Goal: Find specific page/section: Find specific page/section

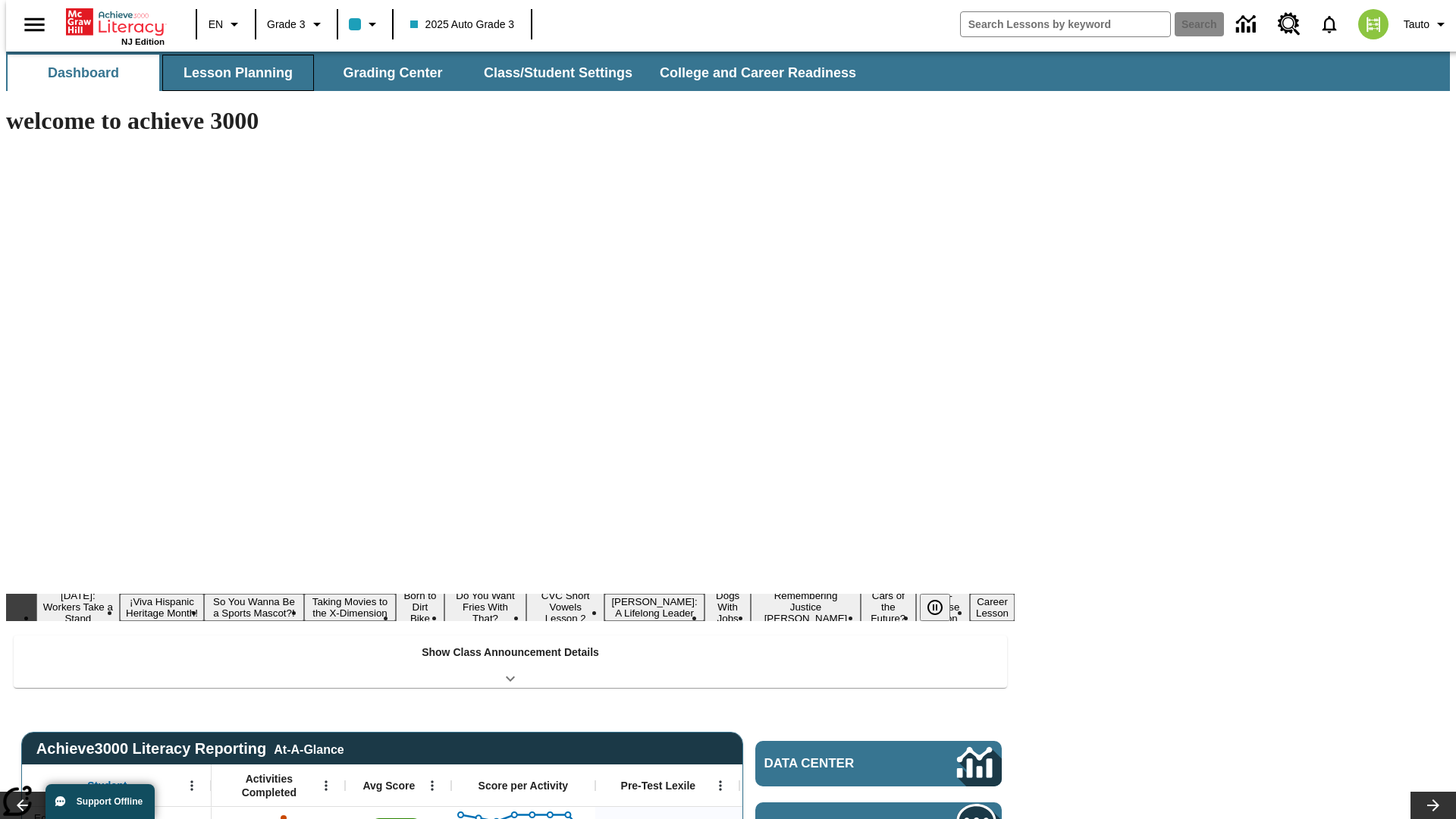
click at [232, 73] on button "Lesson Planning" at bounding box center [237, 73] width 152 height 36
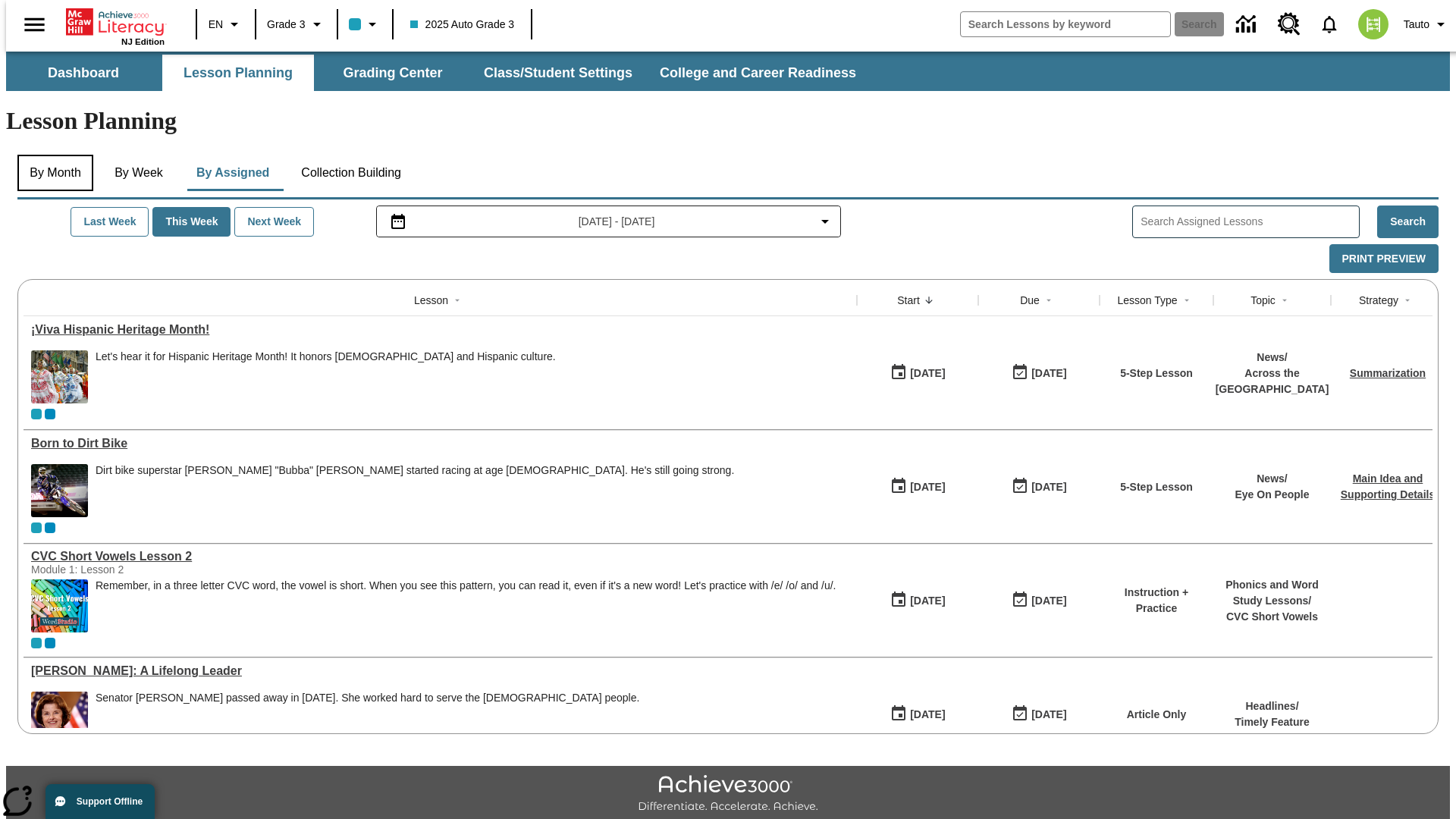
click at [51, 154] on button "By Month" at bounding box center [55, 172] width 75 height 36
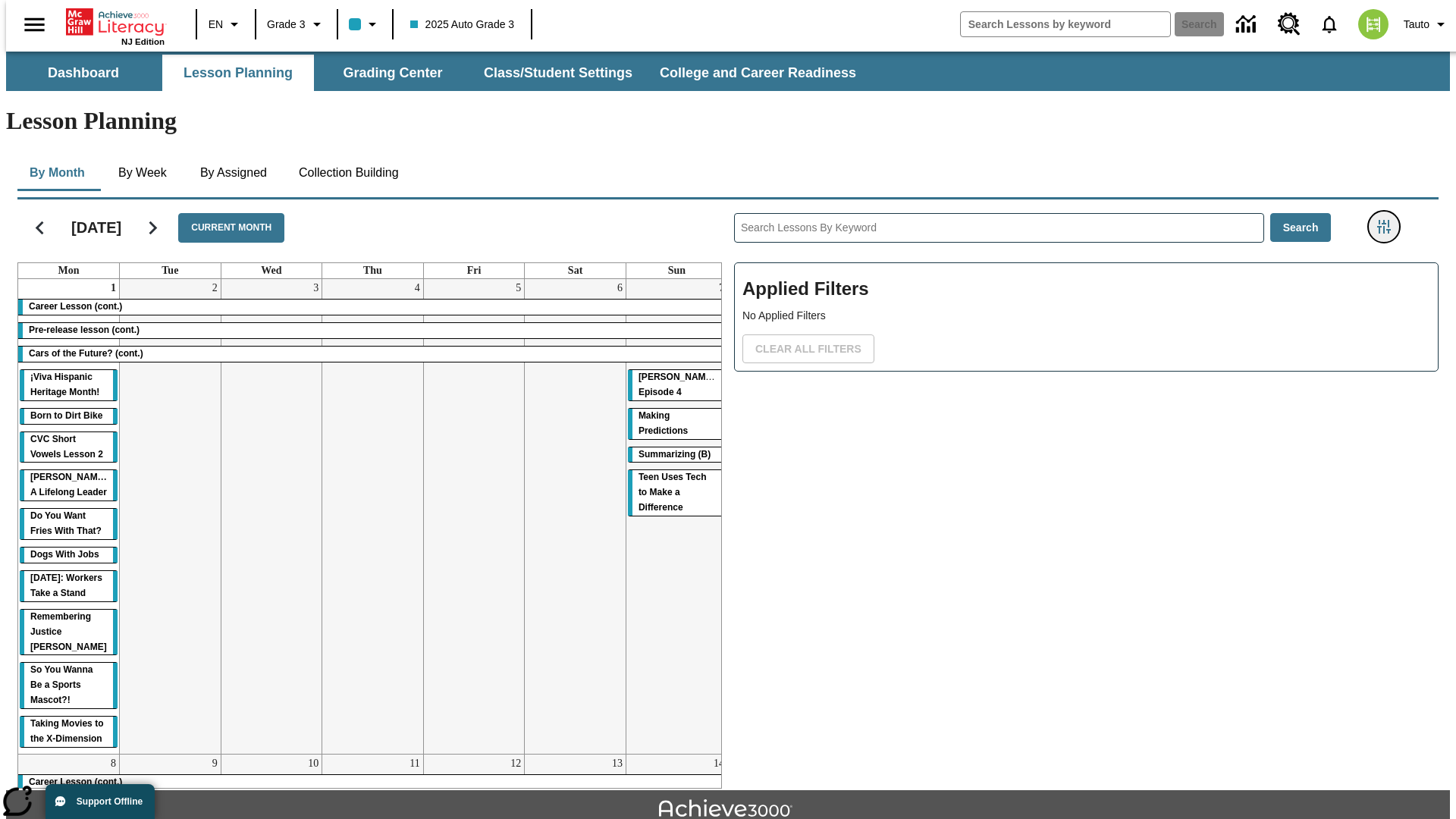
click at [1388, 220] on icon "Filters Side menu" at bounding box center [1384, 227] width 14 height 14
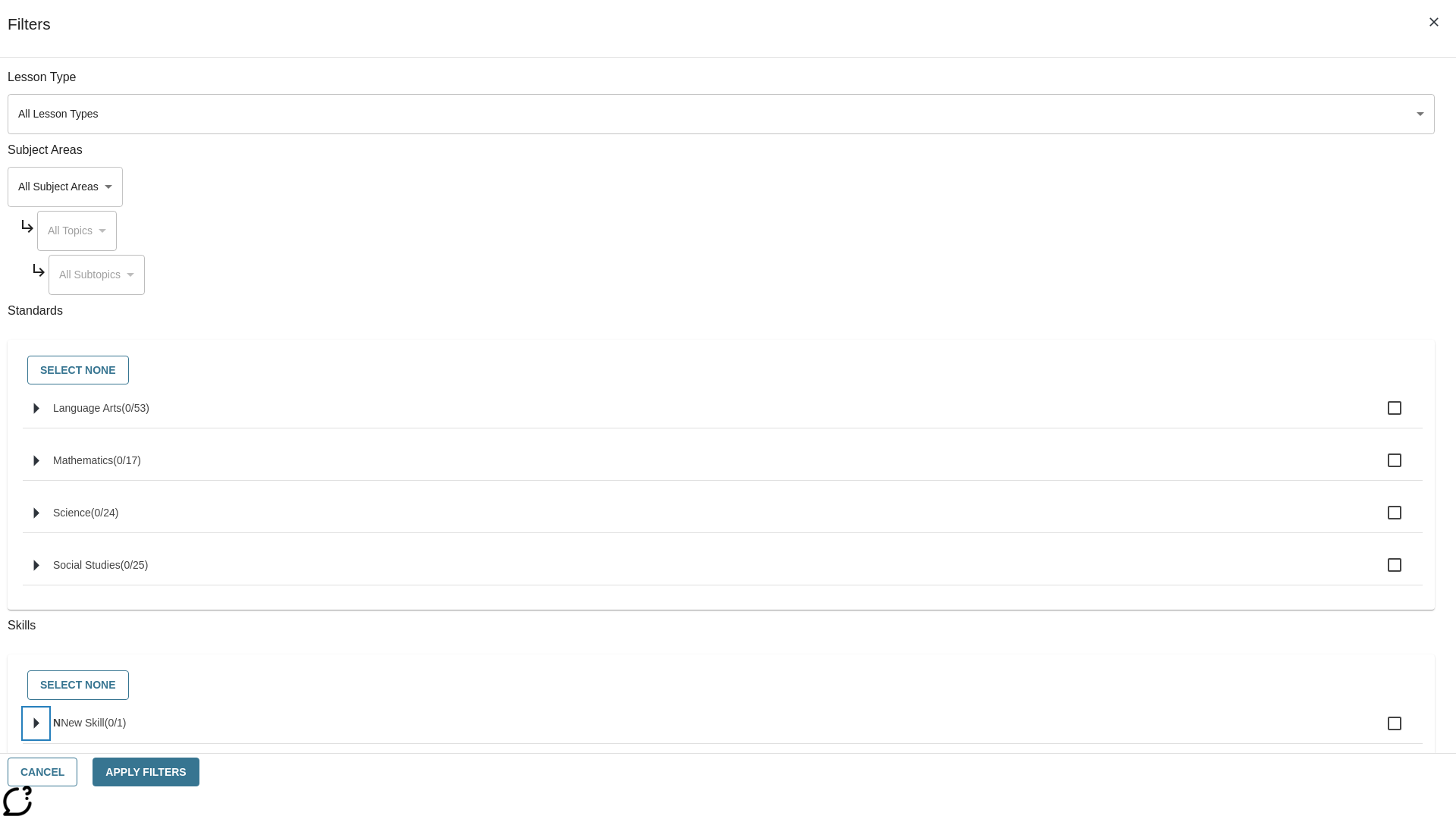
click at [39, 730] on icon "Select skills" at bounding box center [36, 723] width 5 height 11
click at [77, 772] on button "Cancel" at bounding box center [42, 772] width 69 height 29
click at [109, 21] on icon "Home" at bounding box center [116, 22] width 101 height 30
